Goal: Navigation & Orientation: Find specific page/section

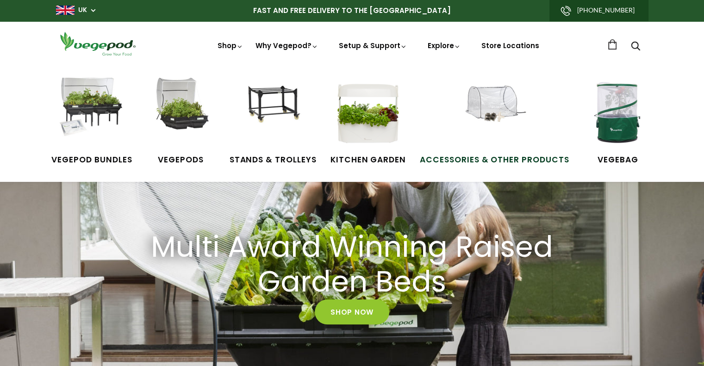
click at [518, 111] on img at bounding box center [493, 112] width 69 height 69
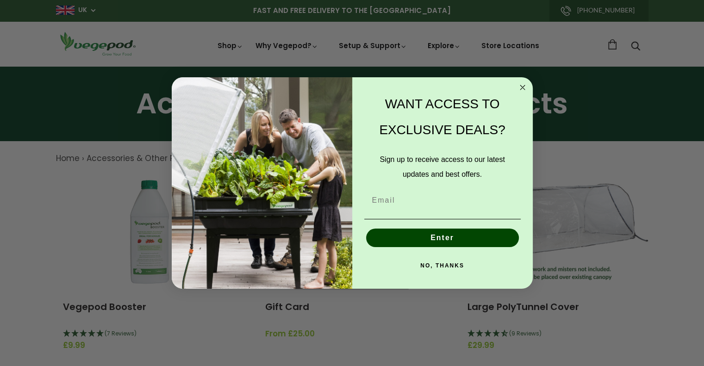
click at [518, 88] on circle "Close dialog" at bounding box center [522, 87] width 11 height 11
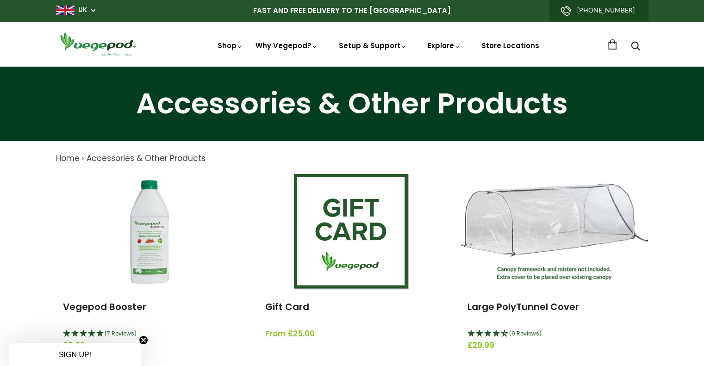
click at [88, 8] on span "UK" at bounding box center [75, 10] width 39 height 9
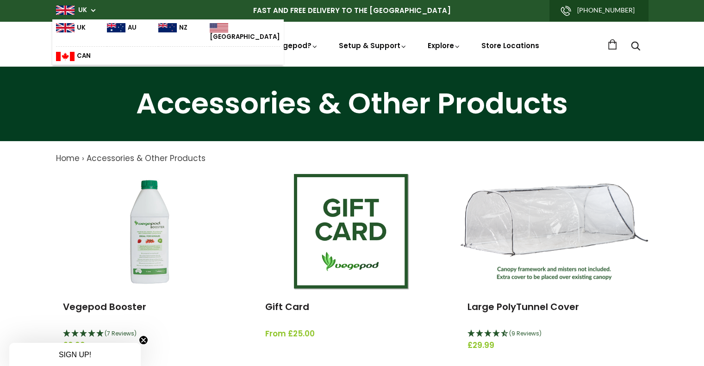
click at [117, 26] on img at bounding box center [116, 27] width 19 height 9
